Goal: Navigation & Orientation: Understand site structure

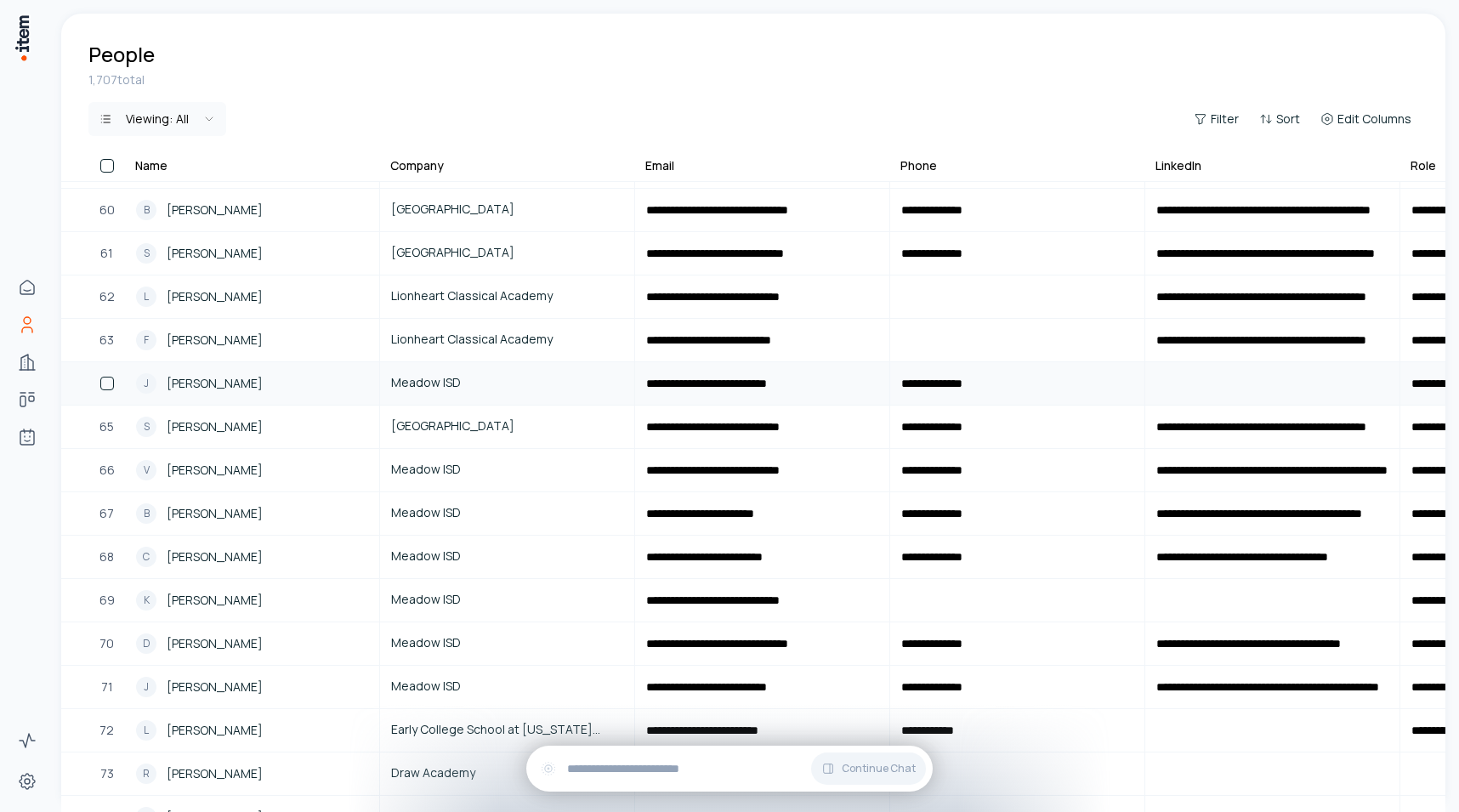
scroll to position [3786, 0]
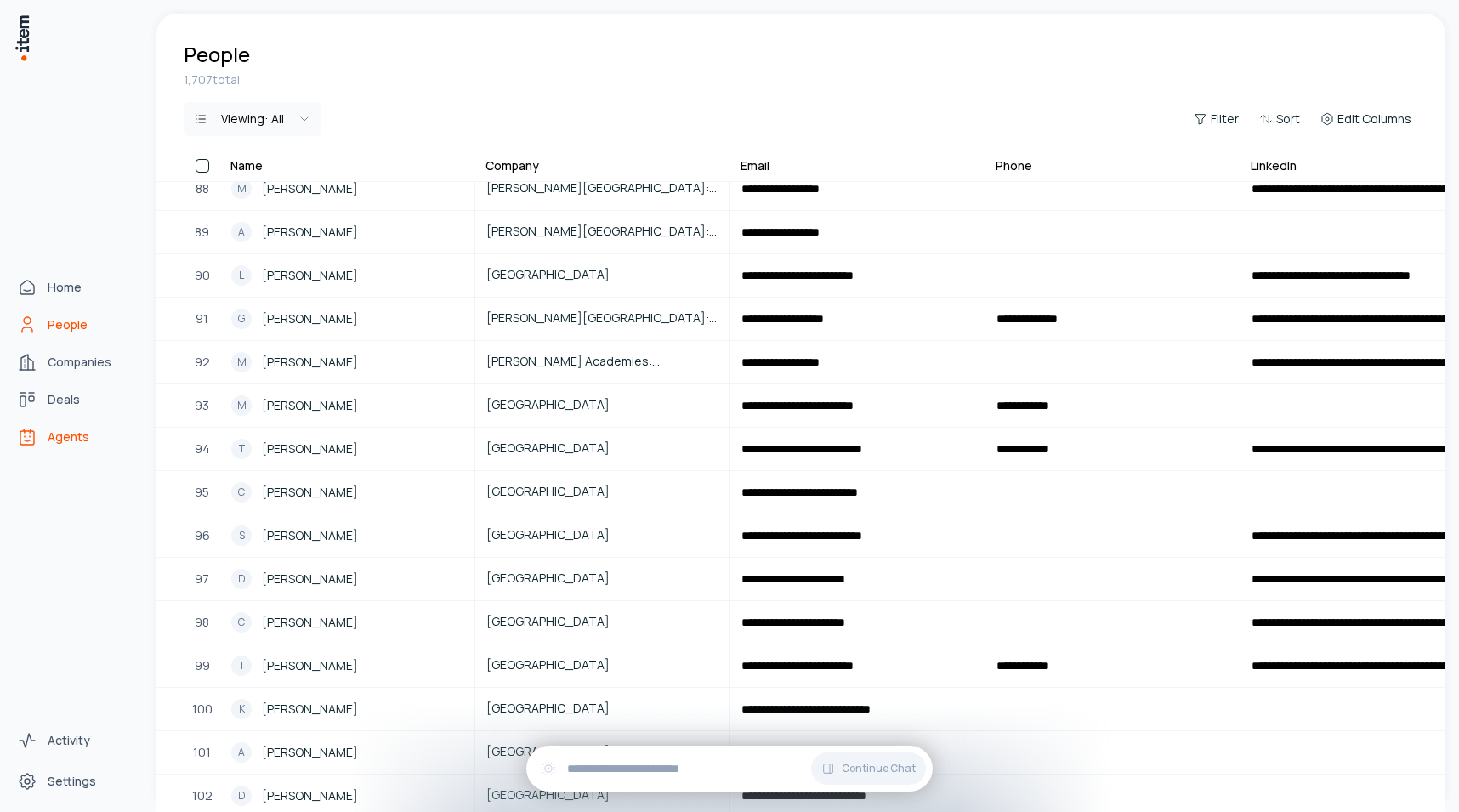
click at [18, 439] on icon "Agents" at bounding box center [27, 437] width 21 height 21
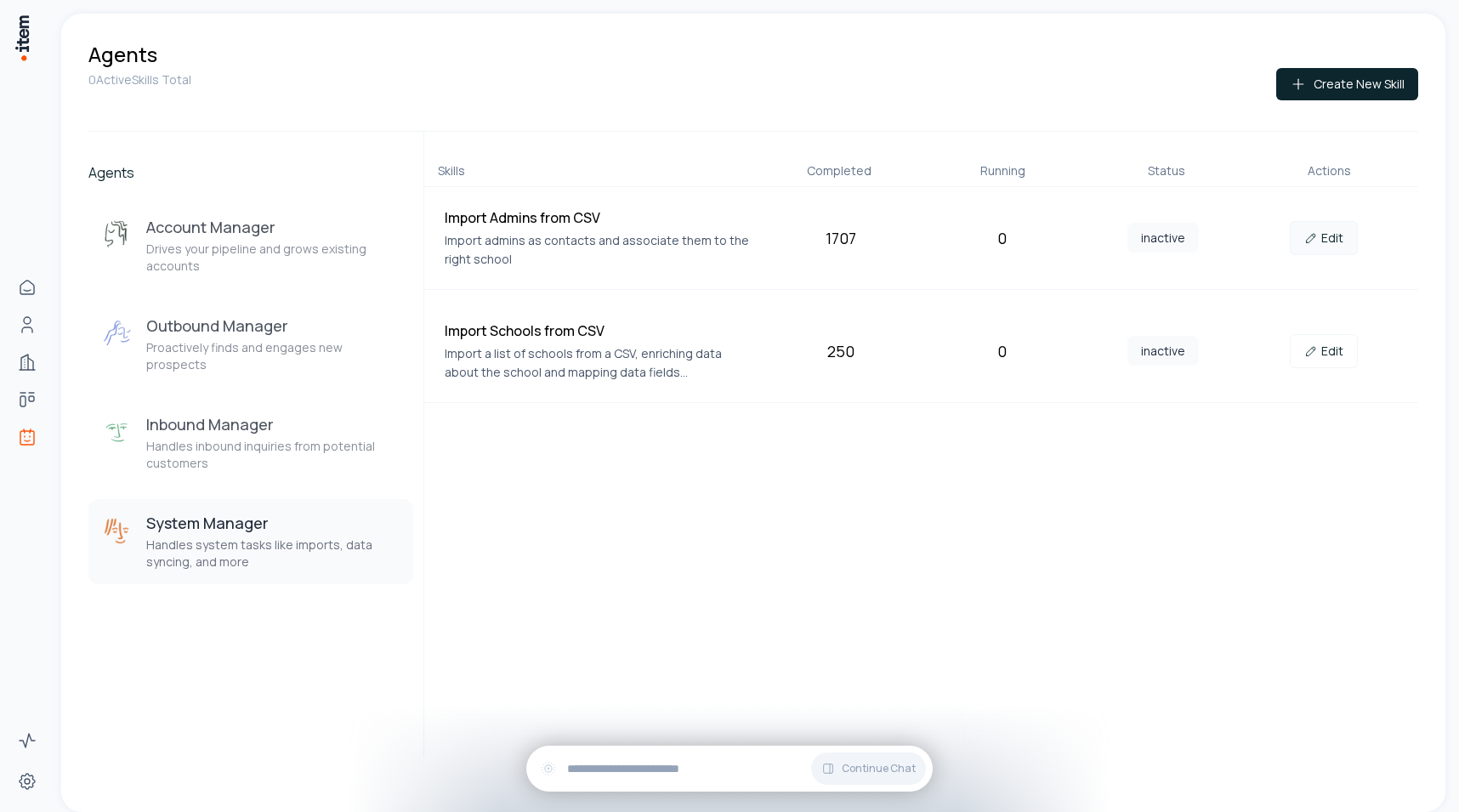
click at [1337, 244] on link "Edit" at bounding box center [1324, 238] width 68 height 34
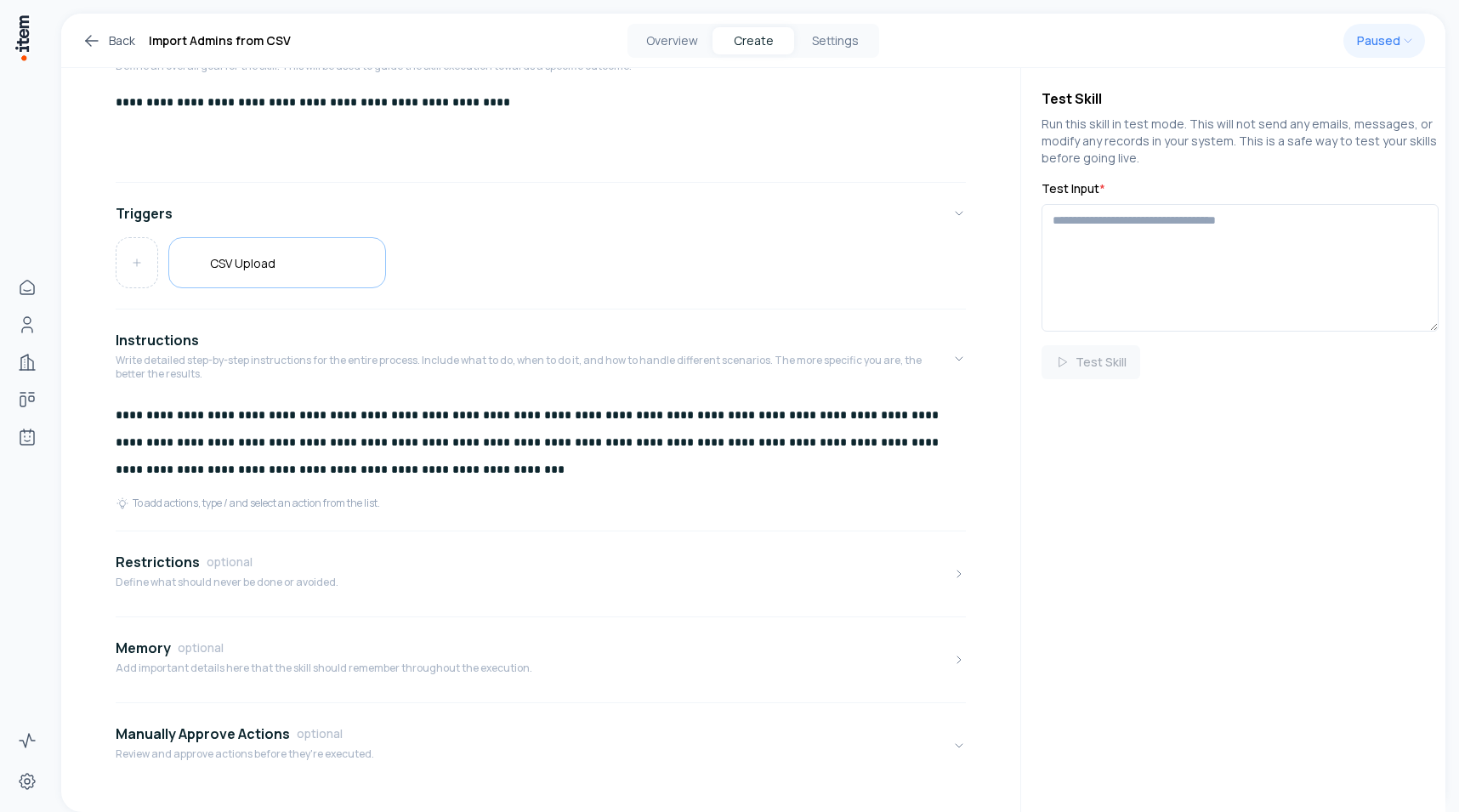
scroll to position [209, 0]
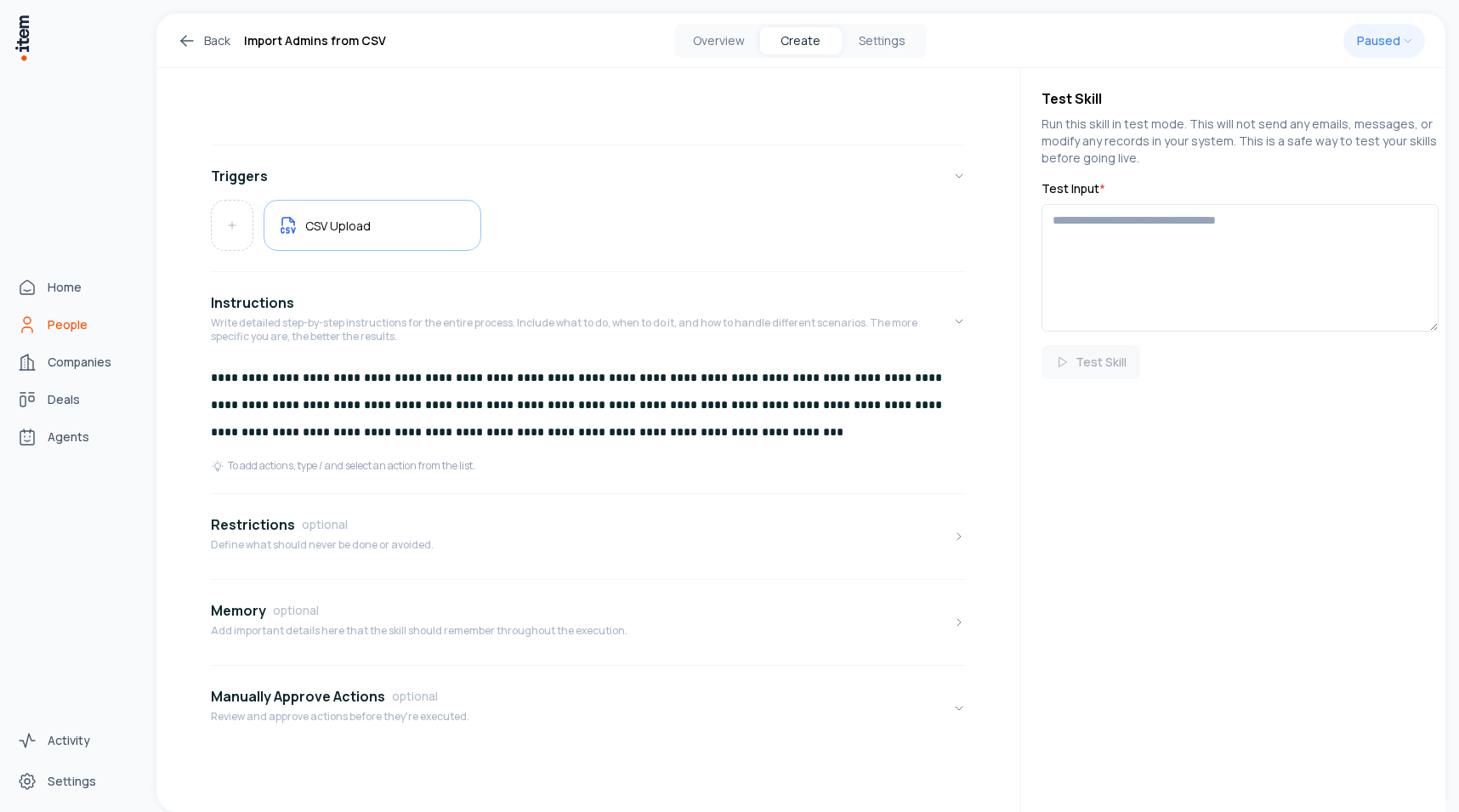
click at [45, 319] on link "People" at bounding box center [75, 325] width 129 height 34
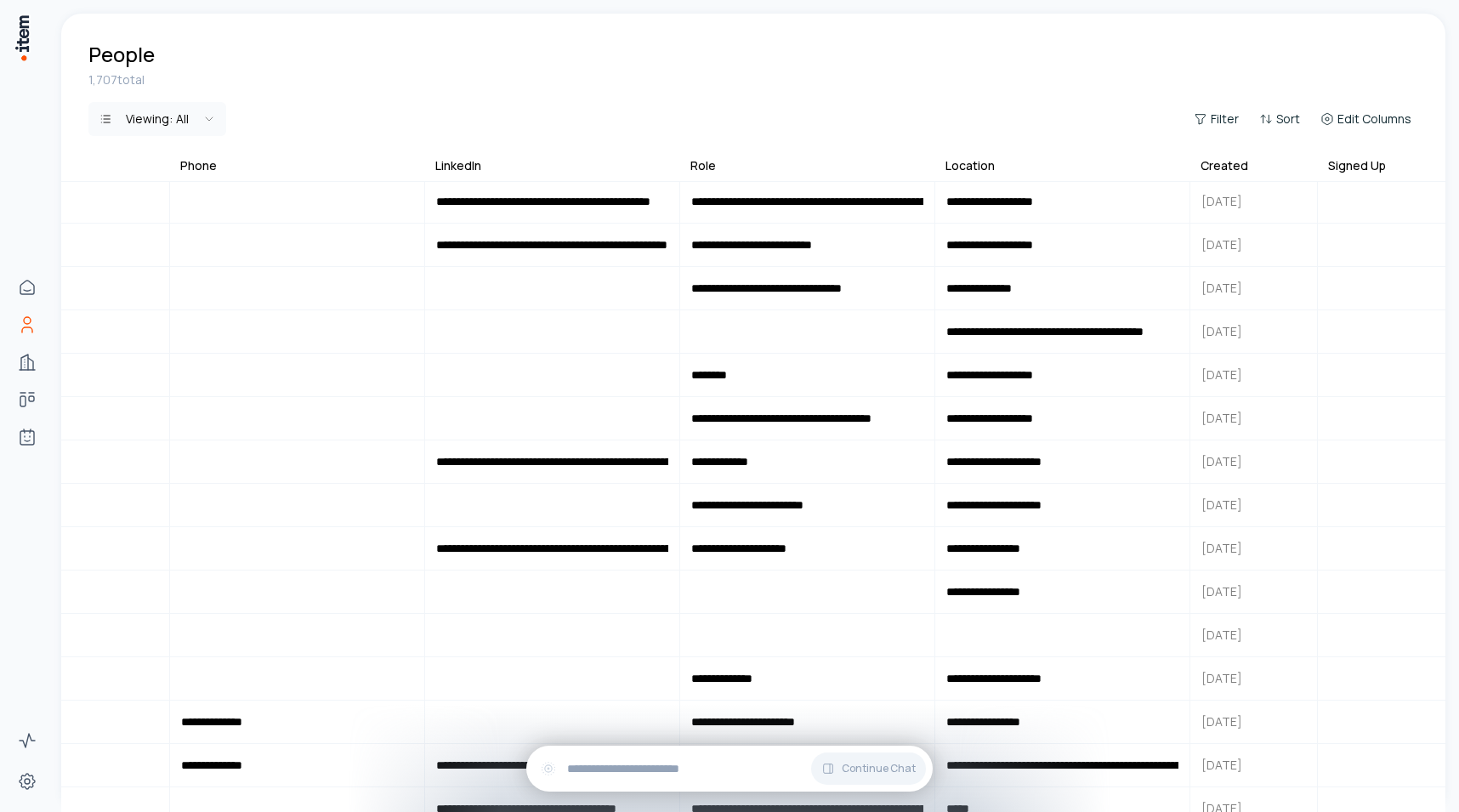
scroll to position [10290, 721]
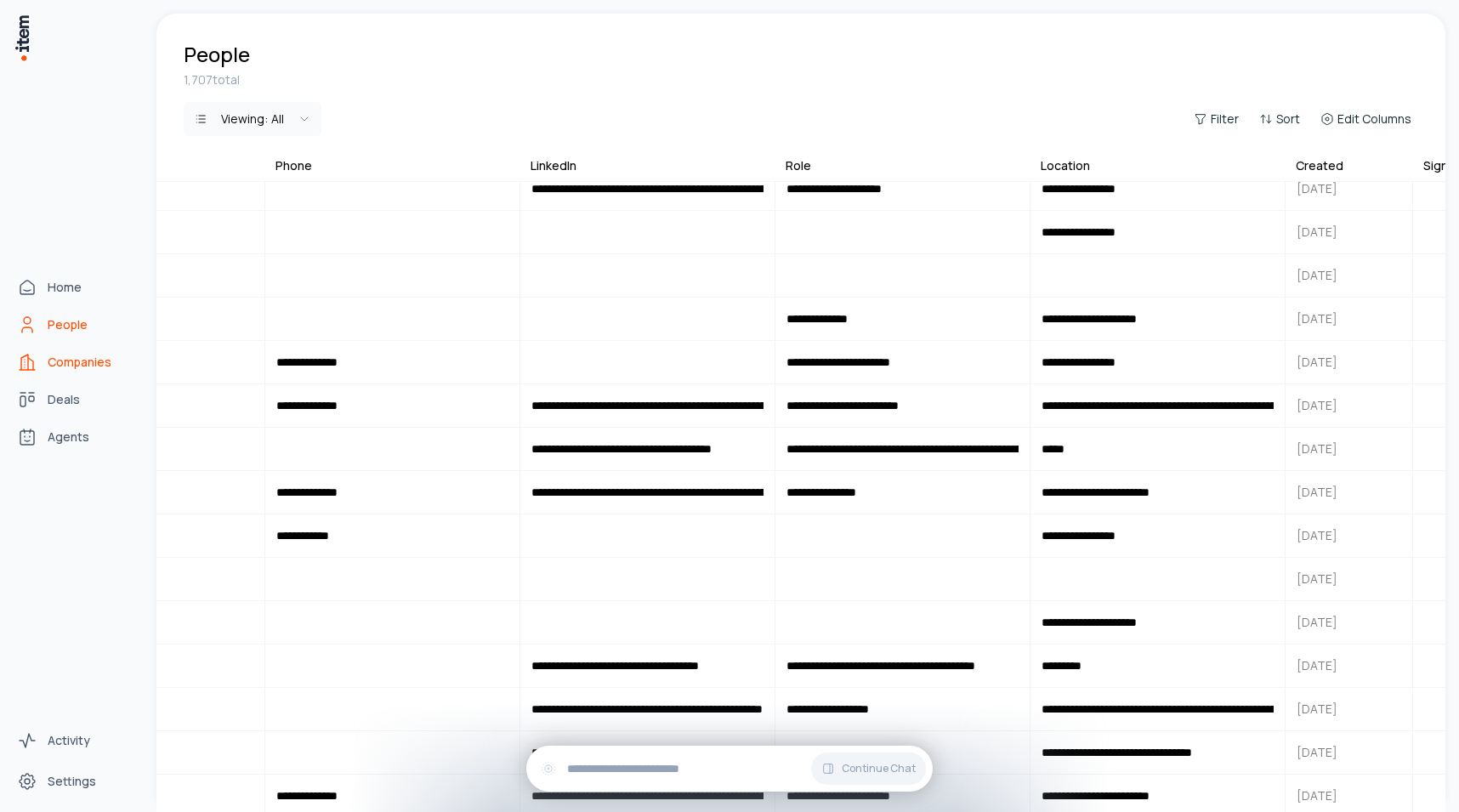
click at [54, 360] on span "Companies" at bounding box center [79, 363] width 64 height 17
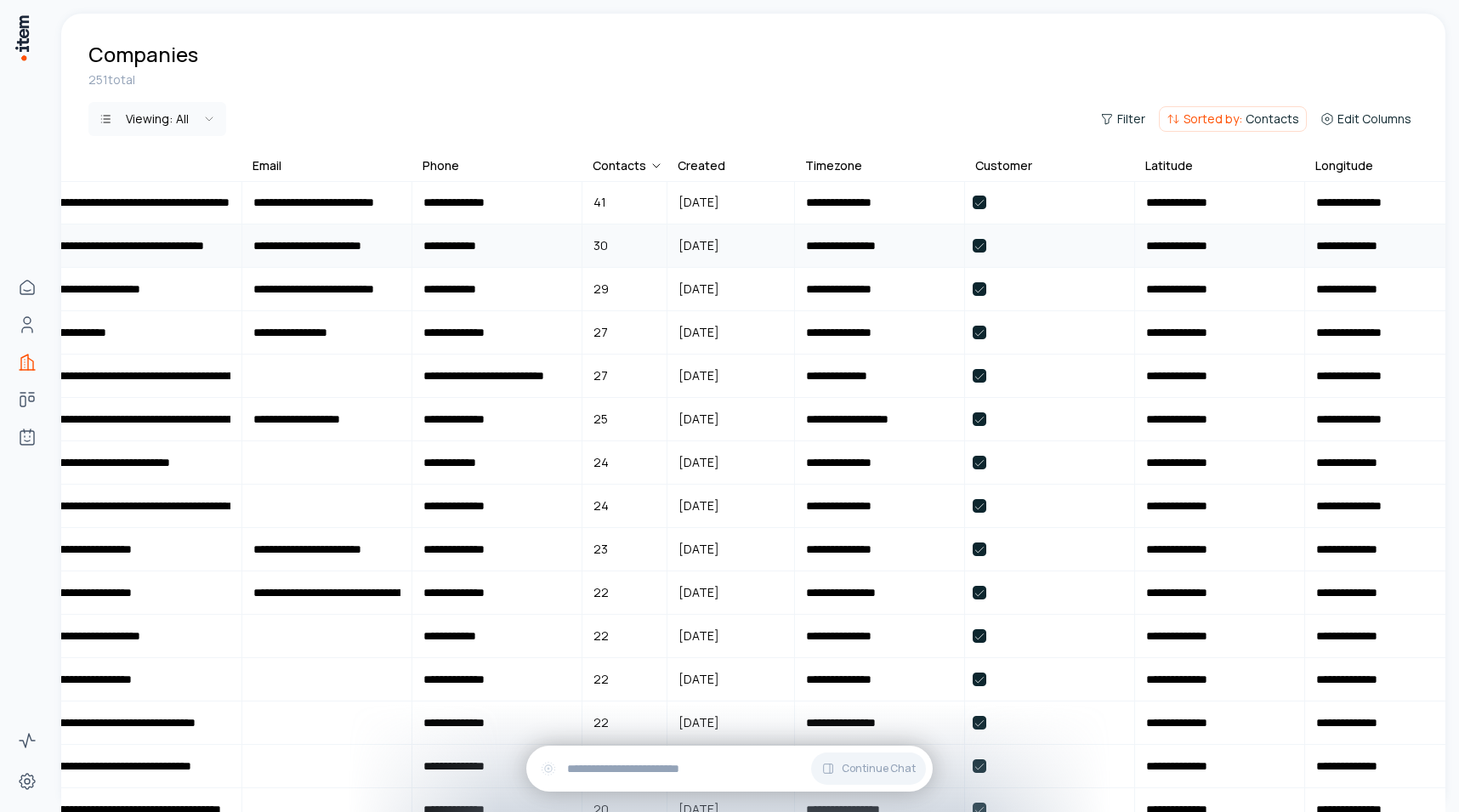
scroll to position [1, 1400]
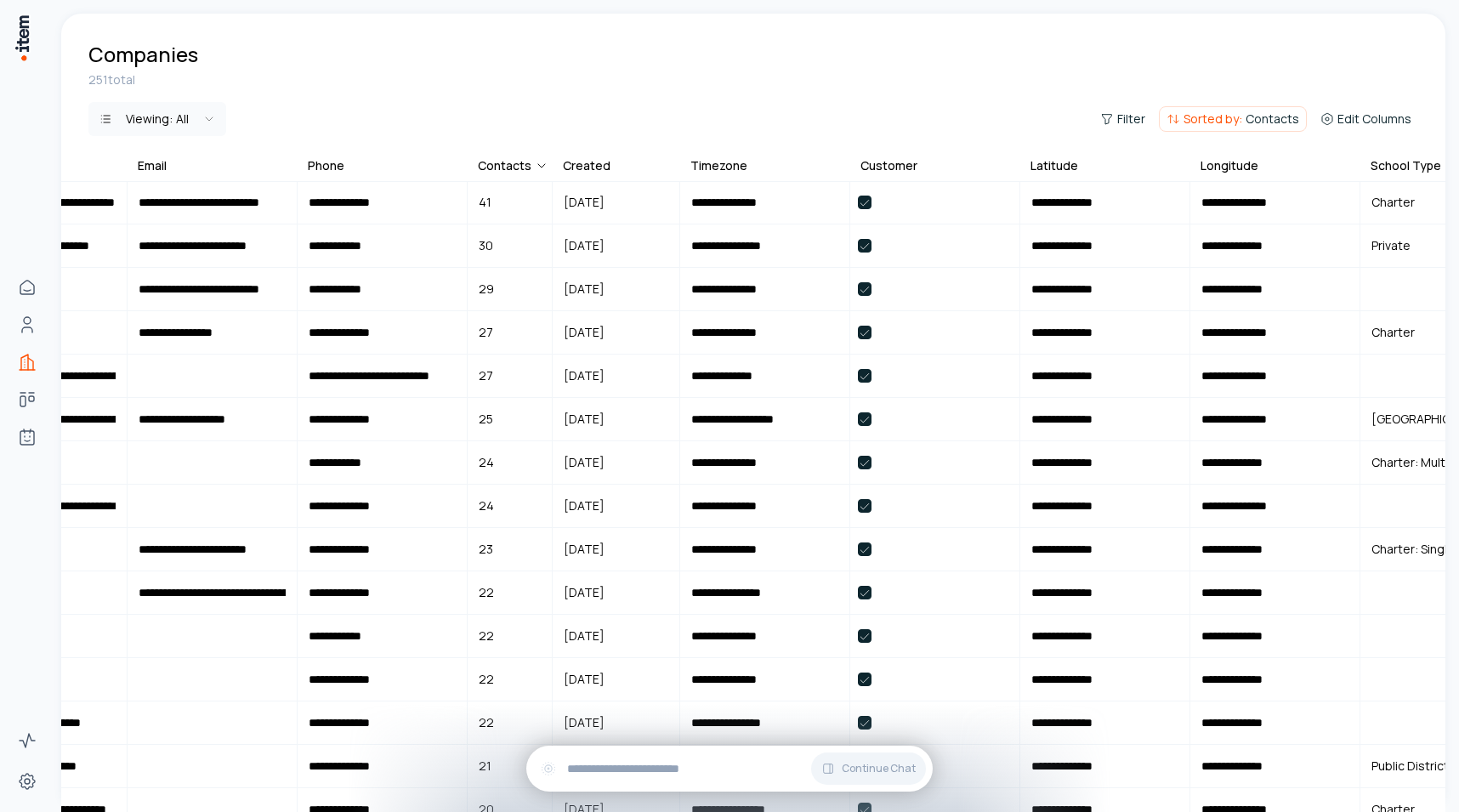
click at [504, 166] on div "Contacts" at bounding box center [513, 166] width 71 height 17
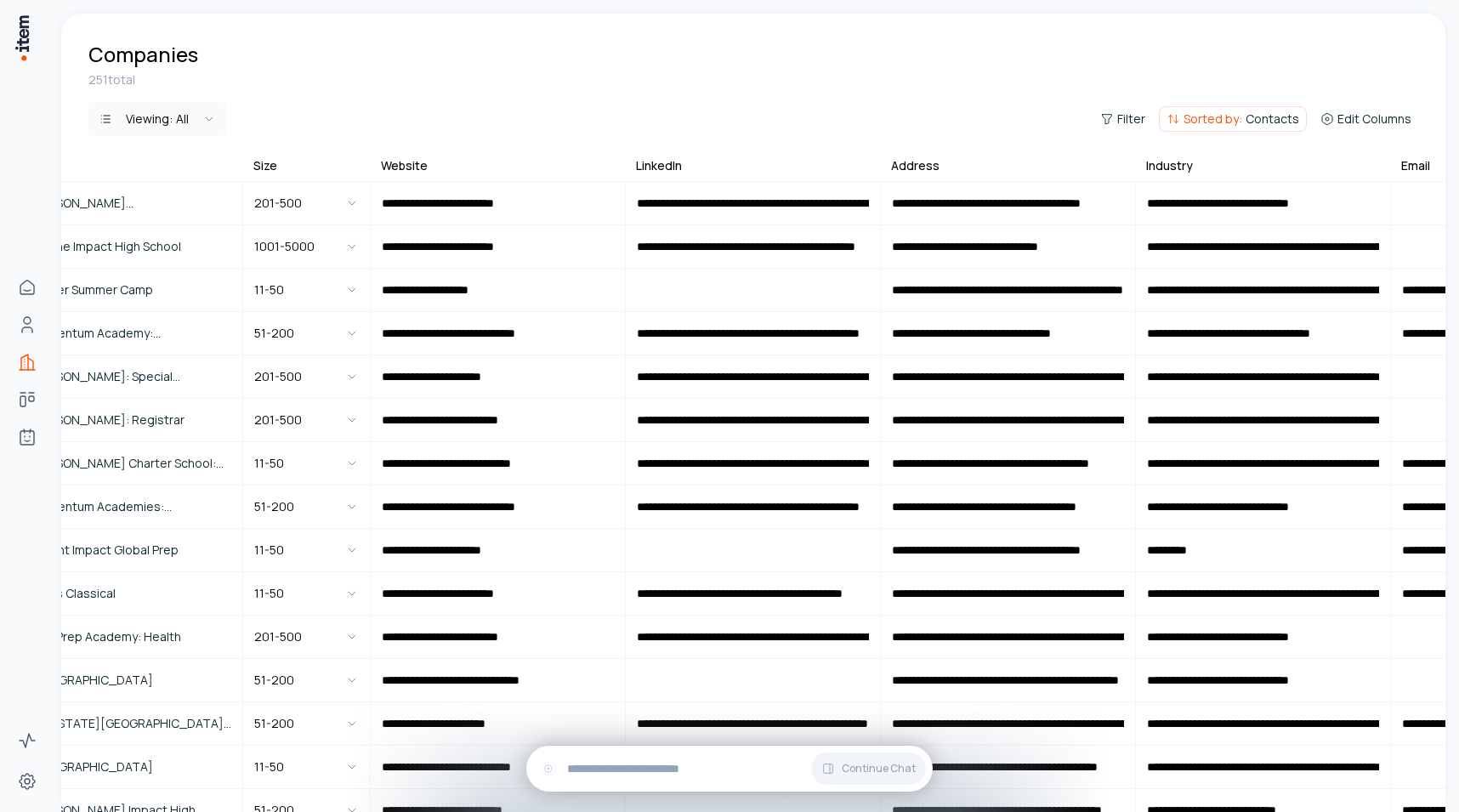
scroll to position [0, 0]
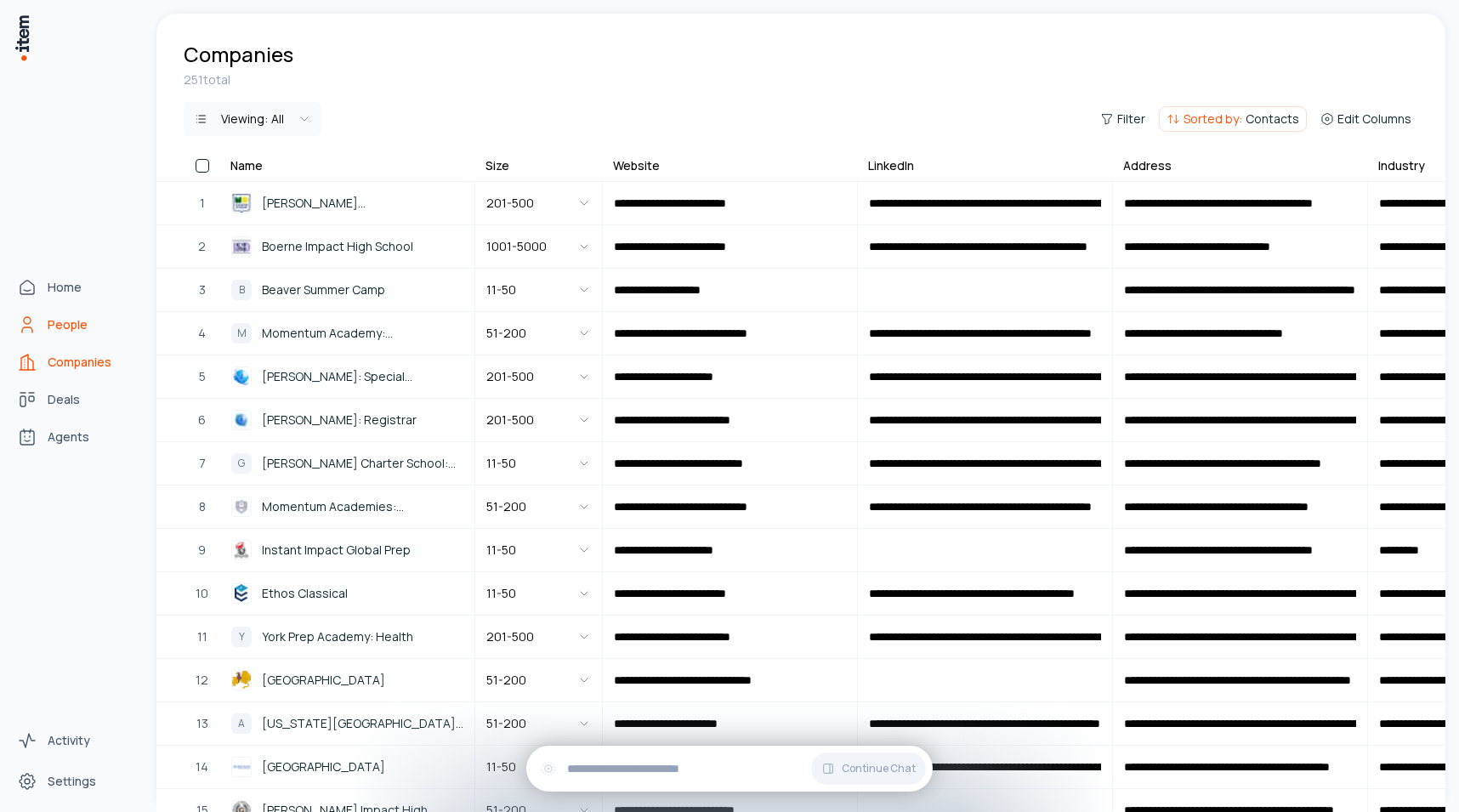
click at [49, 320] on span "People" at bounding box center [67, 325] width 40 height 17
